Goal: Task Accomplishment & Management: Complete application form

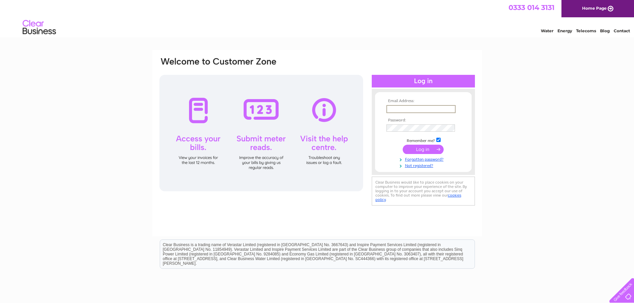
click at [410, 109] on input "text" at bounding box center [420, 109] width 69 height 8
type input "[EMAIL_ADDRESS][DOMAIN_NAME]"
click at [420, 146] on input "submit" at bounding box center [423, 149] width 41 height 9
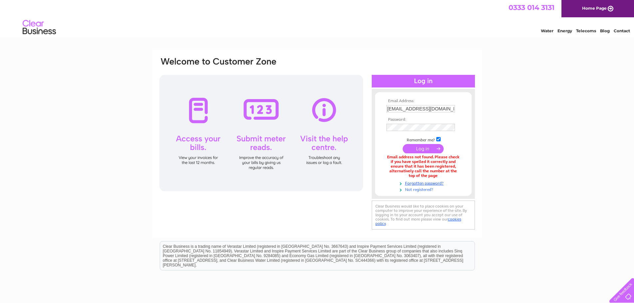
click at [419, 188] on link "Not registered?" at bounding box center [424, 189] width 76 height 6
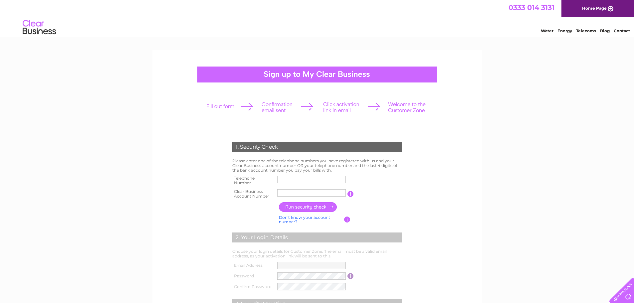
click at [316, 179] on input "text" at bounding box center [311, 179] width 69 height 7
type input "01896848776"
type input "Davidson"
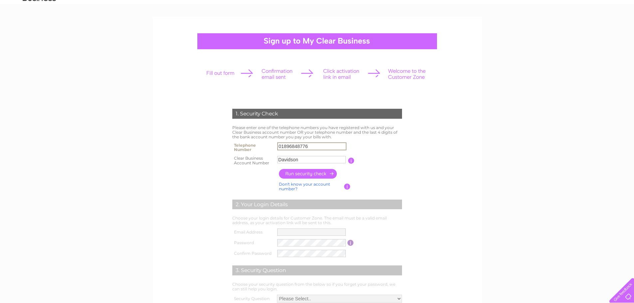
click at [307, 171] on input "button" at bounding box center [308, 174] width 59 height 10
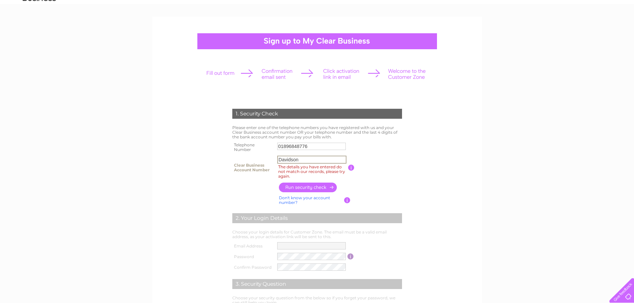
click at [308, 158] on input "Davidson" at bounding box center [311, 160] width 69 height 8
click at [302, 159] on input "Davidson" at bounding box center [311, 160] width 69 height 8
drag, startPoint x: 302, startPoint y: 159, endPoint x: 279, endPoint y: 159, distance: 23.6
click at [279, 159] on input "Davidson" at bounding box center [311, 160] width 69 height 8
type input "D"
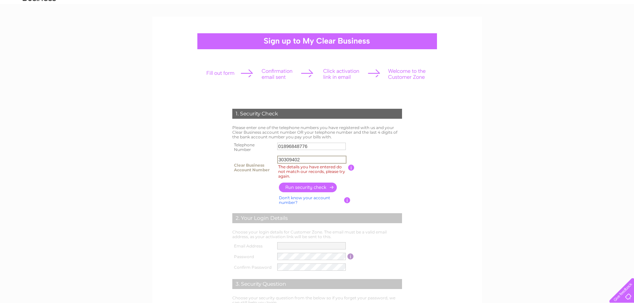
type input "30309402"
click at [304, 189] on input "button" at bounding box center [308, 188] width 59 height 10
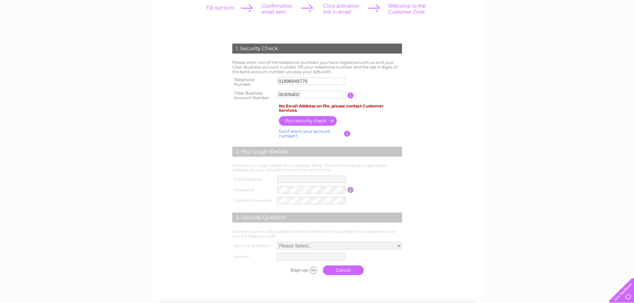
scroll to position [100, 0]
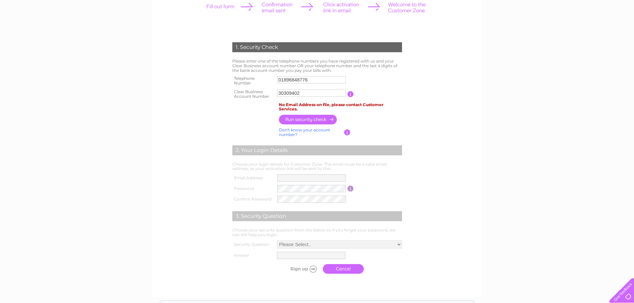
click at [309, 121] on input "button" at bounding box center [308, 120] width 59 height 10
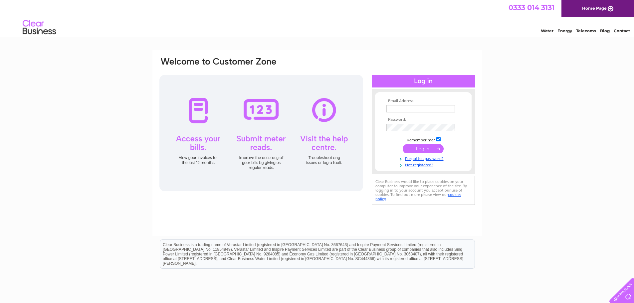
click at [400, 108] on input "text" at bounding box center [420, 108] width 69 height 7
type input "[EMAIL_ADDRESS][DOMAIN_NAME]"
click at [412, 163] on link "Not registered?" at bounding box center [424, 164] width 76 height 6
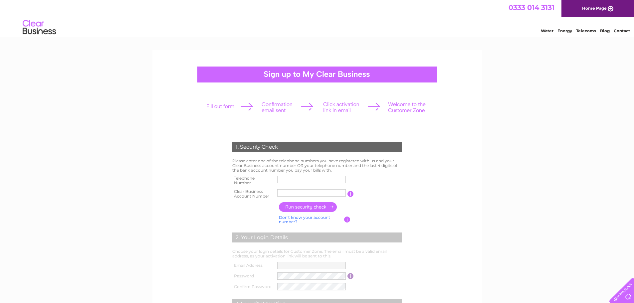
click at [322, 178] on input "text" at bounding box center [311, 179] width 69 height 7
type input "01896848776"
type input "Davidson"
drag, startPoint x: 306, startPoint y: 193, endPoint x: 275, endPoint y: 193, distance: 31.6
click at [275, 193] on tr "Clear Business Account Number Davidson You will find your account number on the…" at bounding box center [317, 193] width 173 height 13
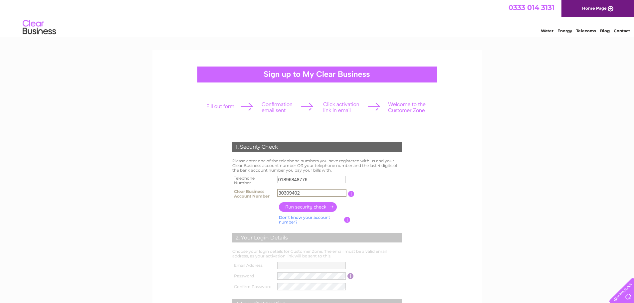
type input "30309402"
click at [315, 207] on input "button" at bounding box center [308, 207] width 59 height 10
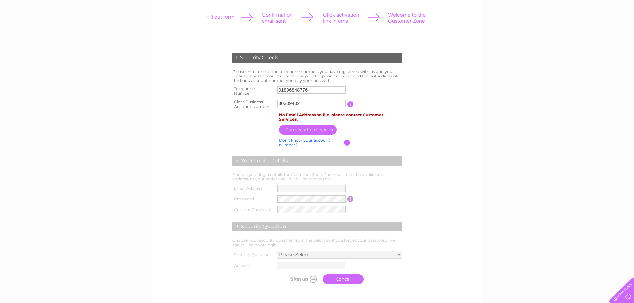
scroll to position [100, 0]
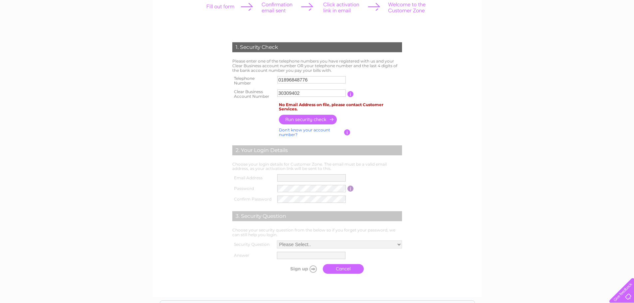
click at [346, 132] on input "button" at bounding box center [347, 132] width 6 height 6
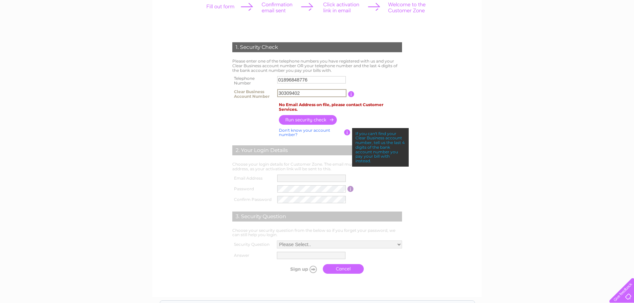
drag, startPoint x: 302, startPoint y: 90, endPoint x: 275, endPoint y: 91, distance: 27.0
click at [275, 91] on td "30309402" at bounding box center [311, 94] width 73 height 13
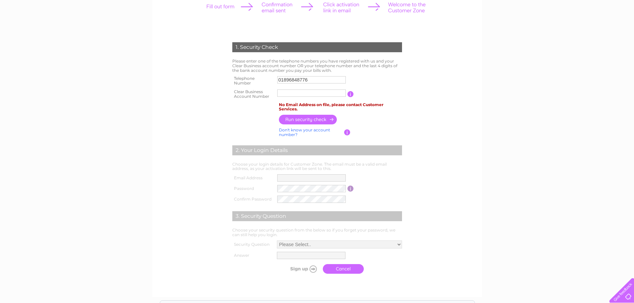
click at [345, 133] on input "button" at bounding box center [347, 132] width 6 height 6
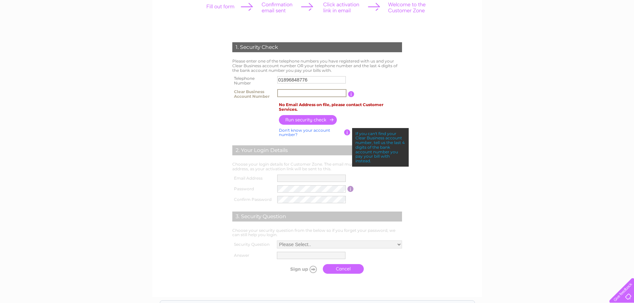
click at [293, 94] on input "text" at bounding box center [311, 93] width 69 height 8
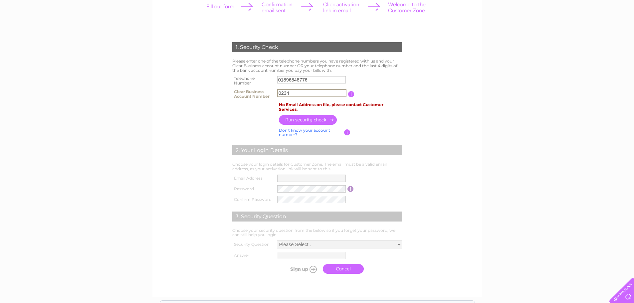
type input "0234"
click at [300, 123] on input "button" at bounding box center [308, 120] width 59 height 10
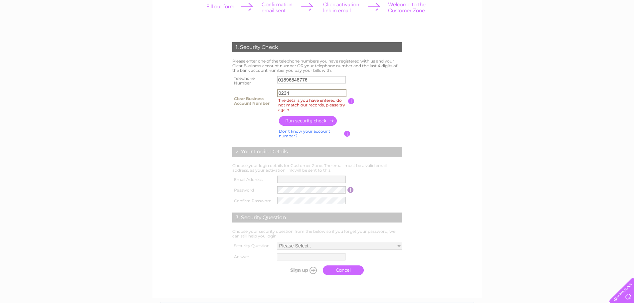
drag, startPoint x: 293, startPoint y: 91, endPoint x: 275, endPoint y: 91, distance: 18.0
click at [275, 91] on td "0234 The details you have entered do not match our records, please try again." at bounding box center [311, 101] width 73 height 27
drag, startPoint x: 316, startPoint y: 81, endPoint x: 275, endPoint y: 80, distance: 40.9
click at [275, 80] on td "01896848776" at bounding box center [311, 80] width 73 height 13
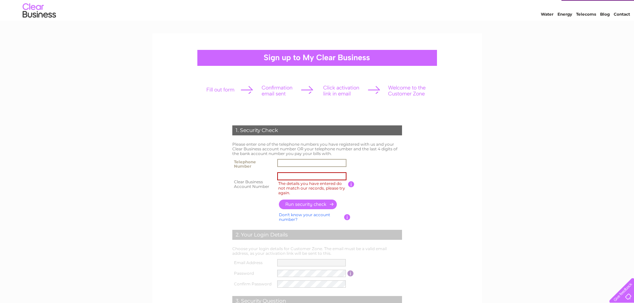
scroll to position [0, 0]
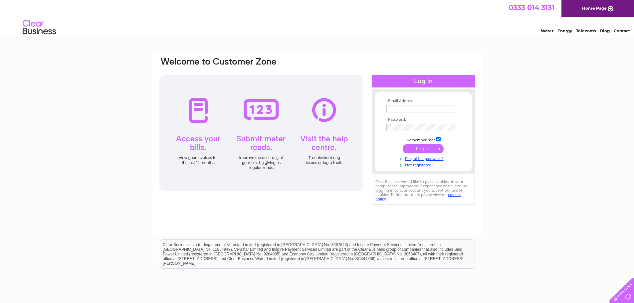
click at [590, 9] on link "Home Page" at bounding box center [597, 8] width 73 height 17
click at [408, 165] on link "Not registered?" at bounding box center [424, 164] width 76 height 6
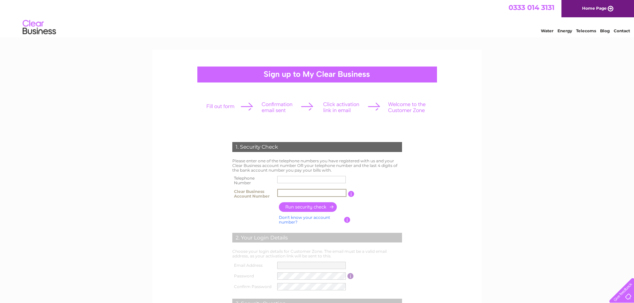
click at [299, 192] on input "text" at bounding box center [311, 193] width 69 height 8
type input "30309402"
click at [307, 210] on input "button" at bounding box center [308, 207] width 59 height 10
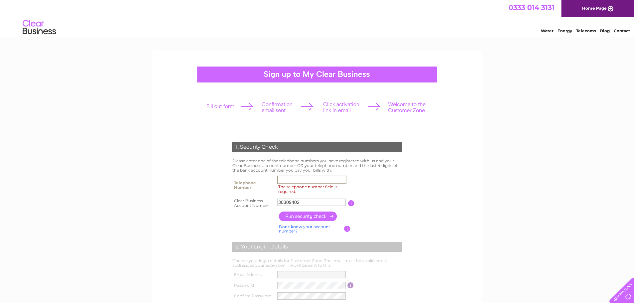
click at [309, 178] on input "The telephone number field is required." at bounding box center [311, 180] width 69 height 8
type input "01896848776"
click at [322, 219] on input "button" at bounding box center [308, 217] width 59 height 10
